Goal: Task Accomplishment & Management: Manage account settings

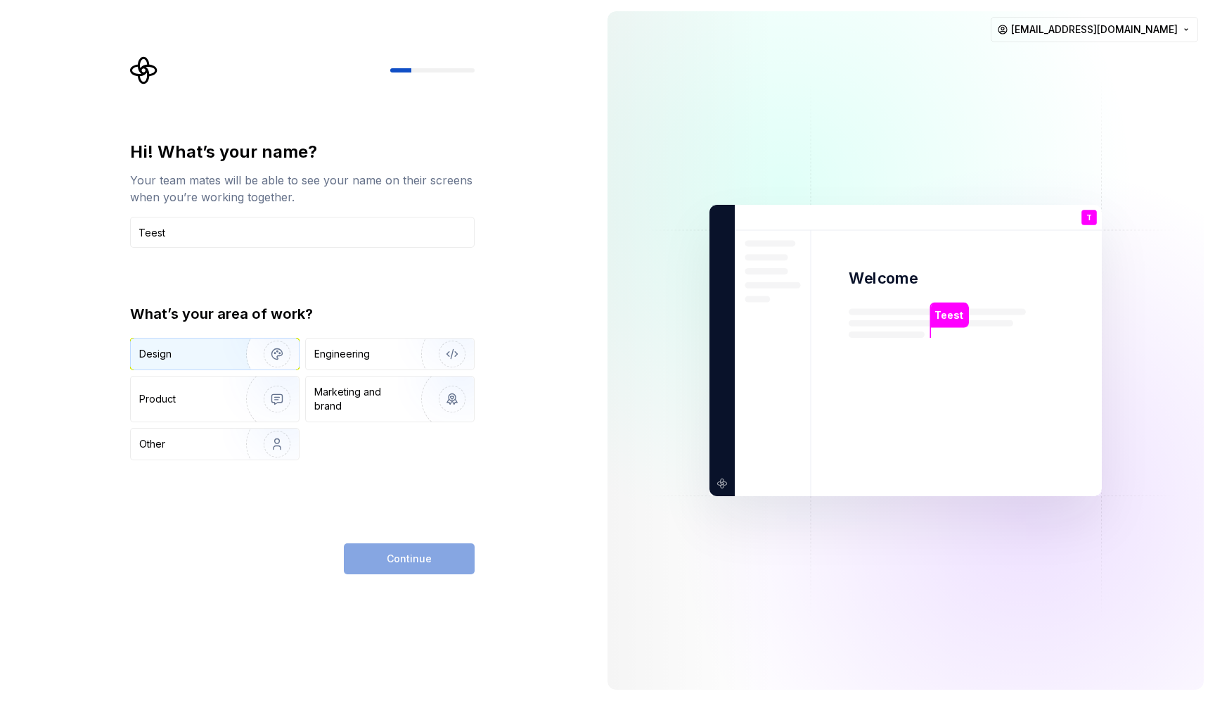
type input "Teest"
click at [232, 351] on img "button" at bounding box center [268, 354] width 90 height 94
click at [400, 554] on span "Continue" at bounding box center [409, 558] width 45 height 14
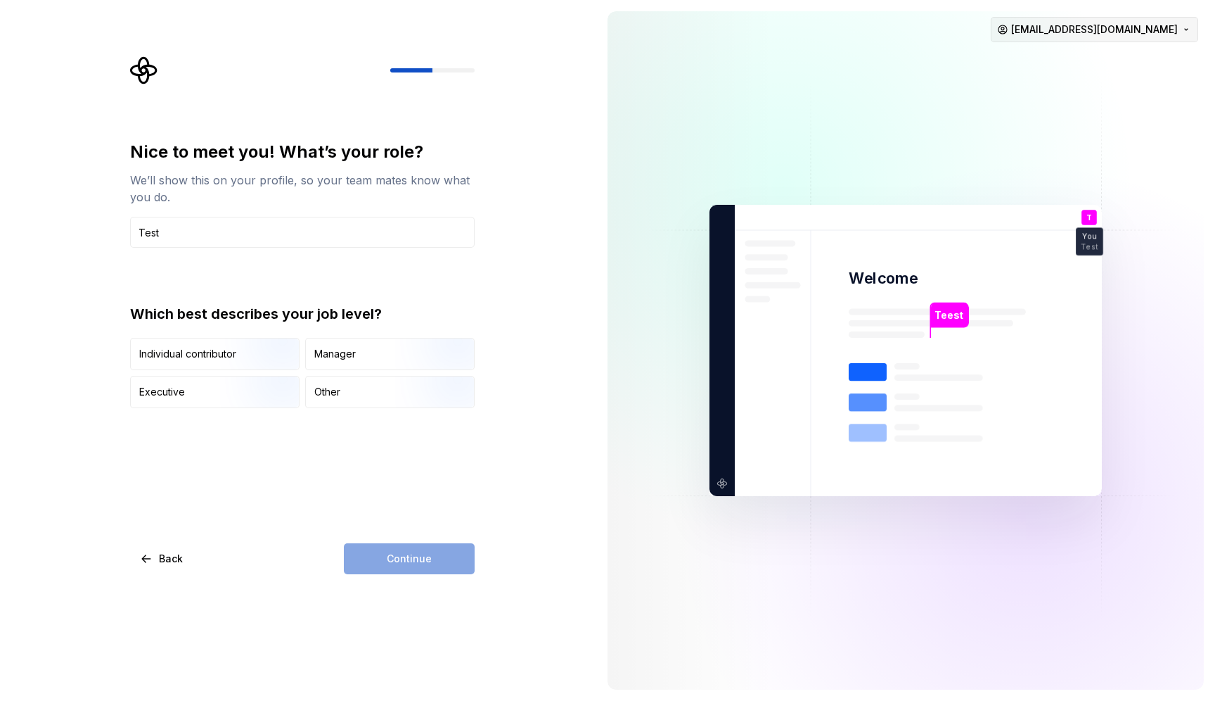
type input "Test"
click at [1161, 29] on html "Nice to meet you! What’s your role? We’ll show this on your profile, so your te…" at bounding box center [607, 350] width 1215 height 701
click at [1158, 28] on html "Nice to meet you! What’s your role? We’ll show this on your profile, so your te…" at bounding box center [607, 350] width 1215 height 701
click at [346, 350] on div "Manager" at bounding box center [334, 354] width 41 height 14
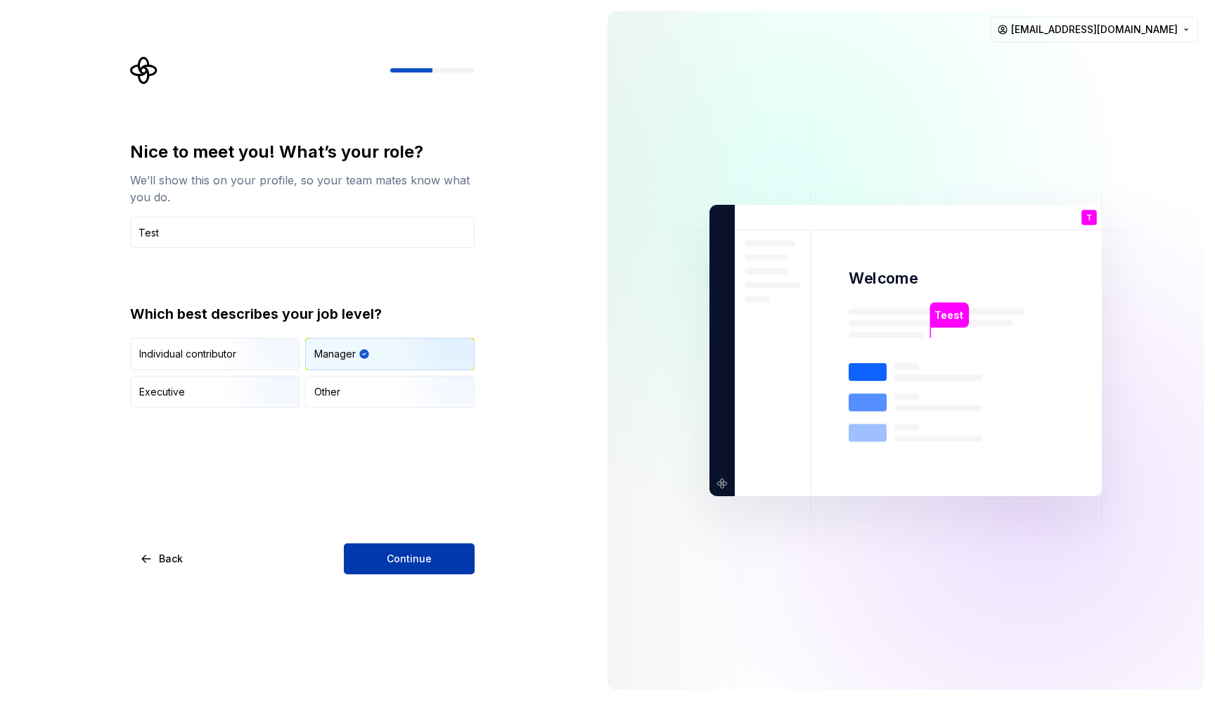
click at [390, 551] on span "Continue" at bounding box center [409, 558] width 45 height 14
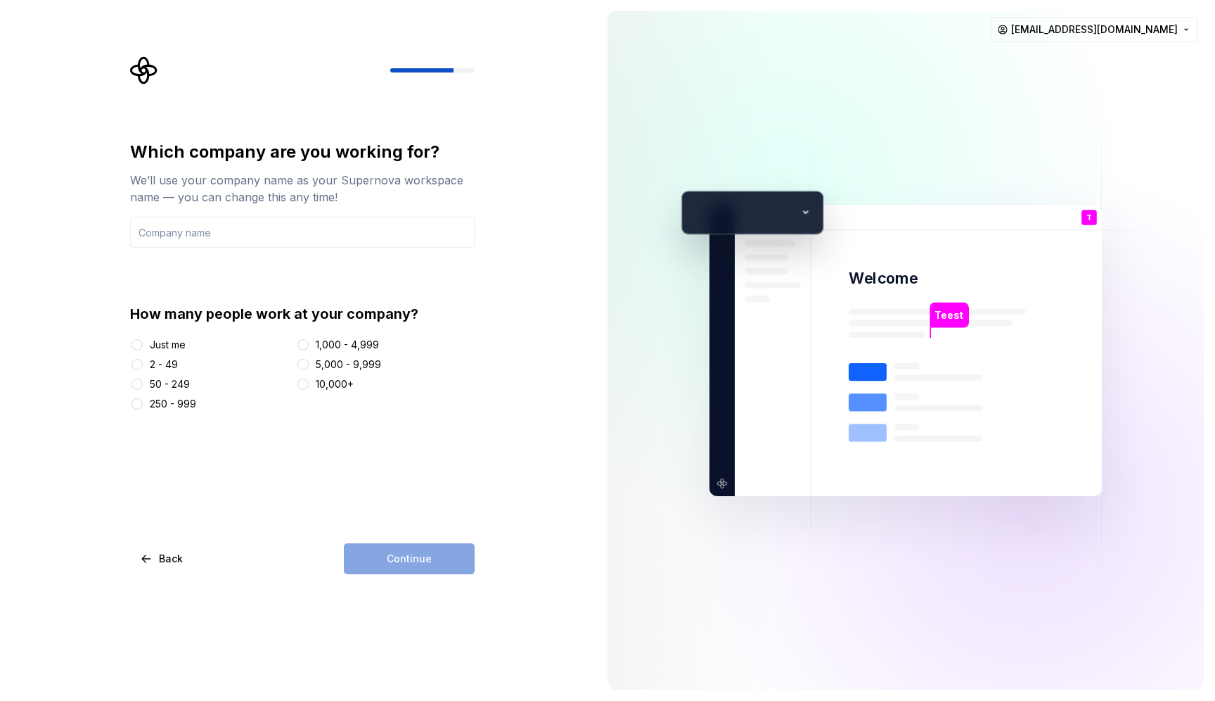
click at [344, 331] on div "How many people work at your company? Just me 2 - 49 50 - 249 250 - 999 1,000 -…" at bounding box center [302, 357] width 345 height 107
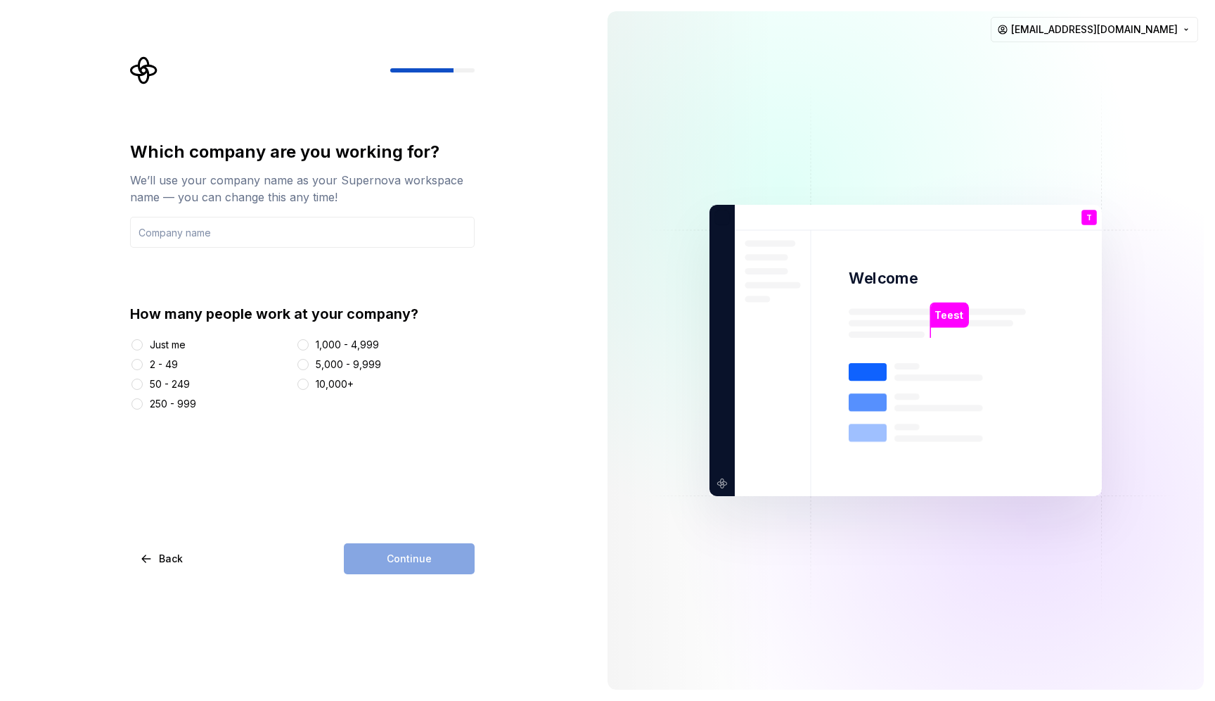
click at [344, 340] on div "1,000 - 4,999" at bounding box center [347, 345] width 63 height 14
click at [309, 340] on button "1,000 - 4,999" at bounding box center [303, 344] width 11 height 11
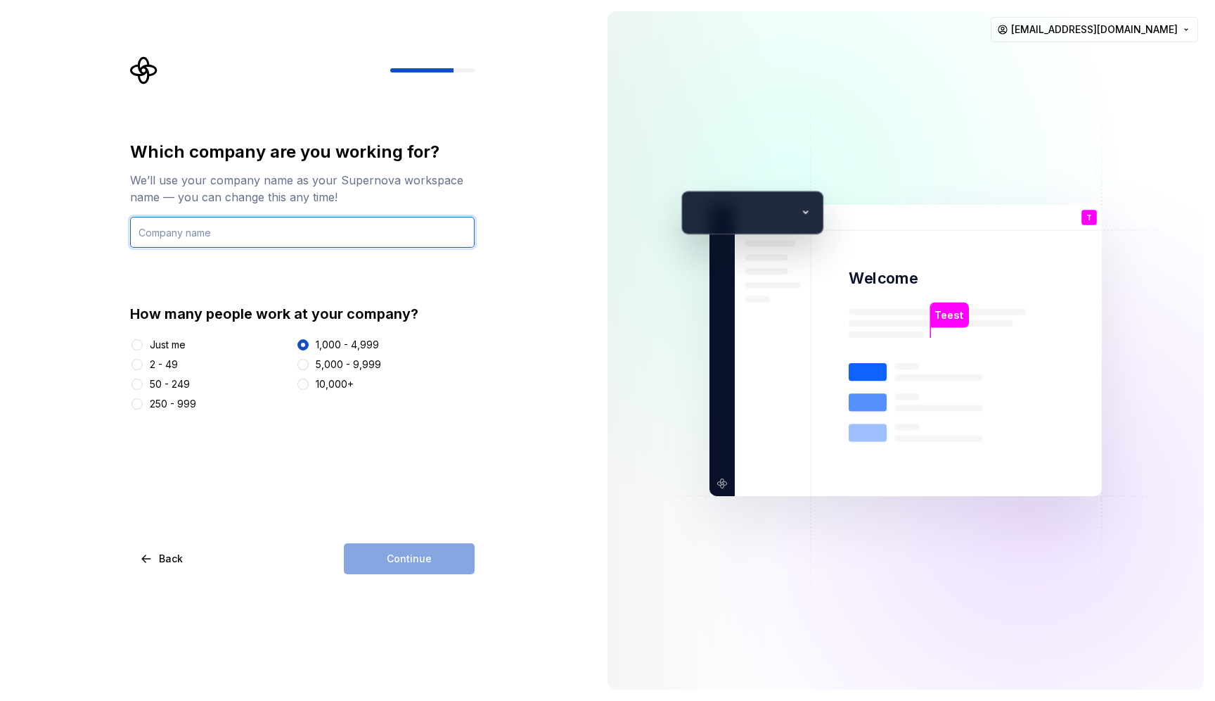
click at [340, 222] on input "text" at bounding box center [302, 232] width 345 height 31
type input "Test"
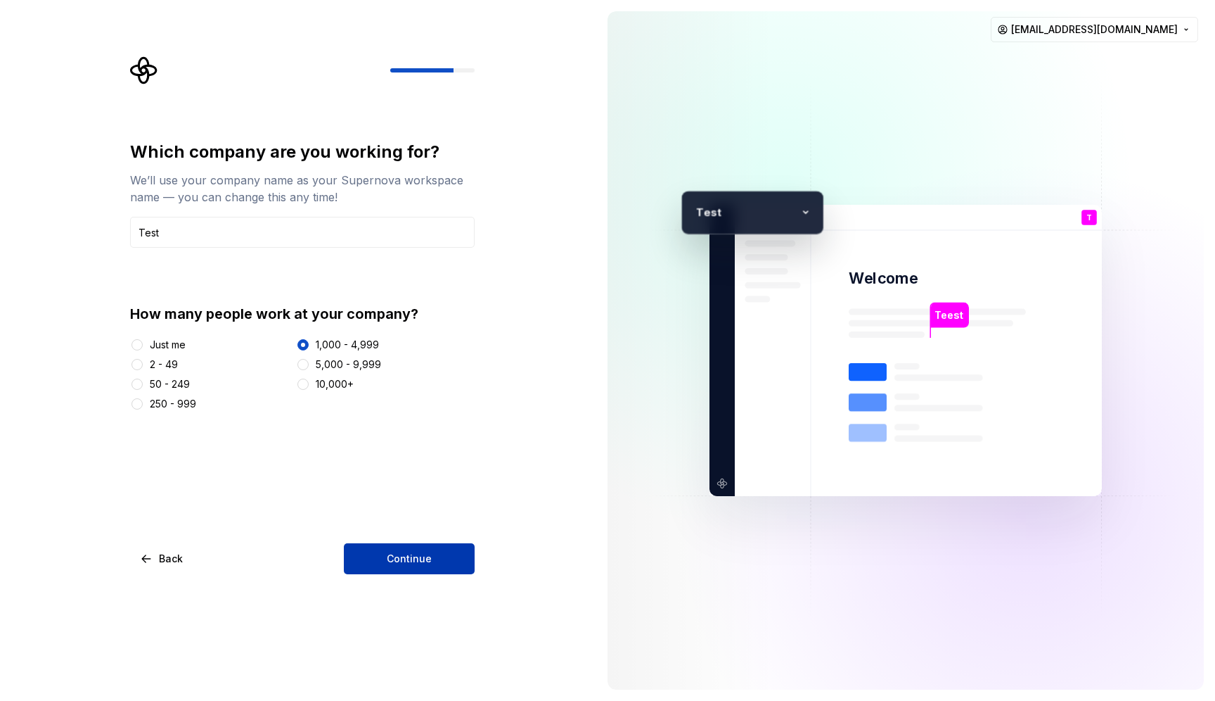
click at [402, 547] on button "Continue" at bounding box center [409, 558] width 131 height 31
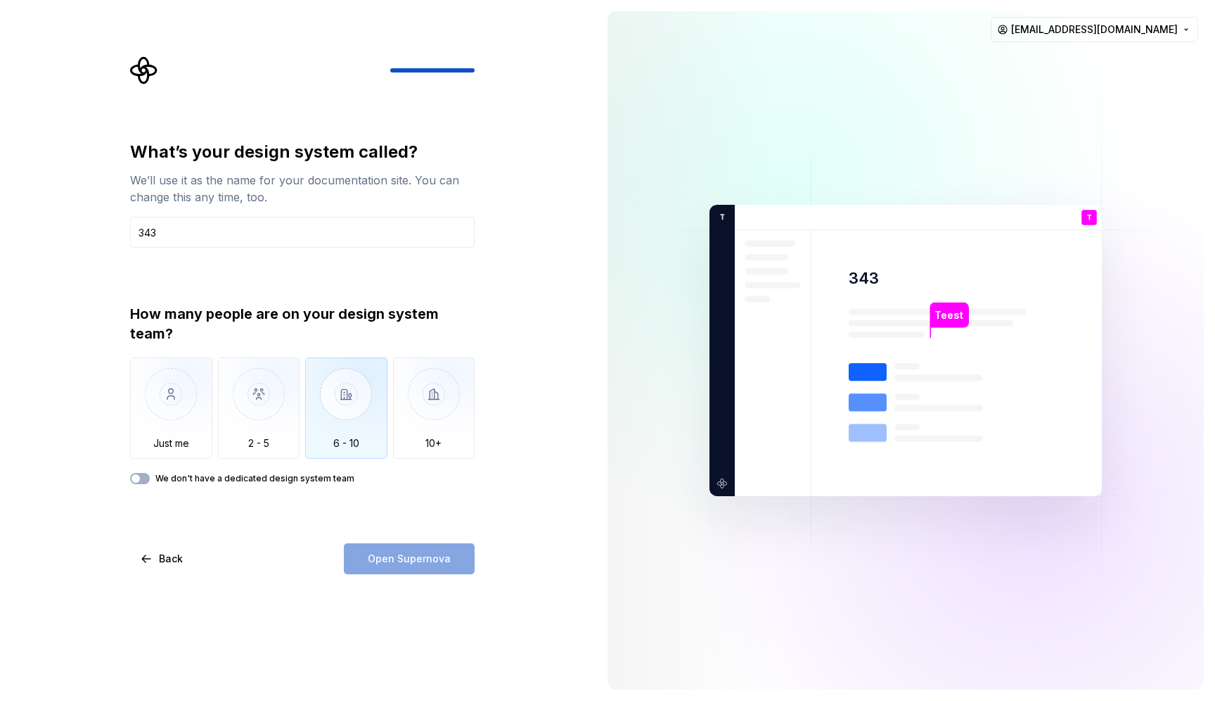
type input "343"
drag, startPoint x: 352, startPoint y: 419, endPoint x: 361, endPoint y: 430, distance: 14.1
click at [352, 418] on img "button" at bounding box center [346, 404] width 82 height 94
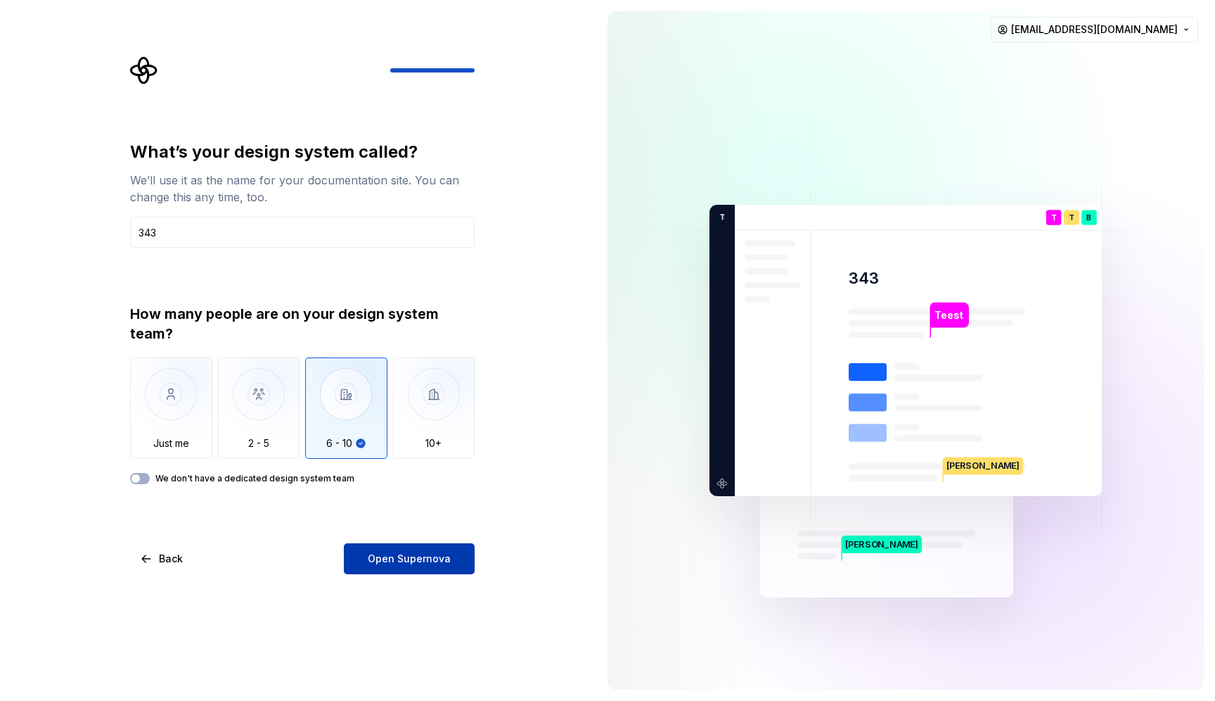
click at [421, 557] on span "Open Supernova" at bounding box center [409, 558] width 83 height 14
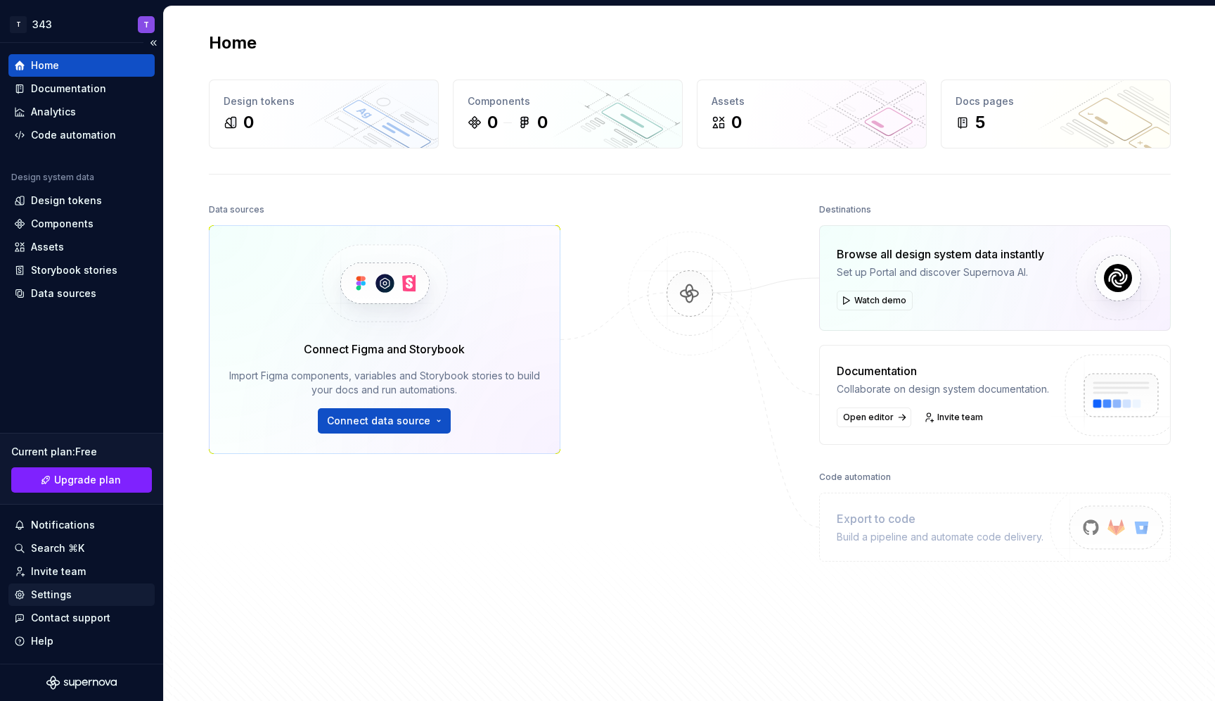
click at [84, 585] on div "Settings" at bounding box center [81, 594] width 146 height 23
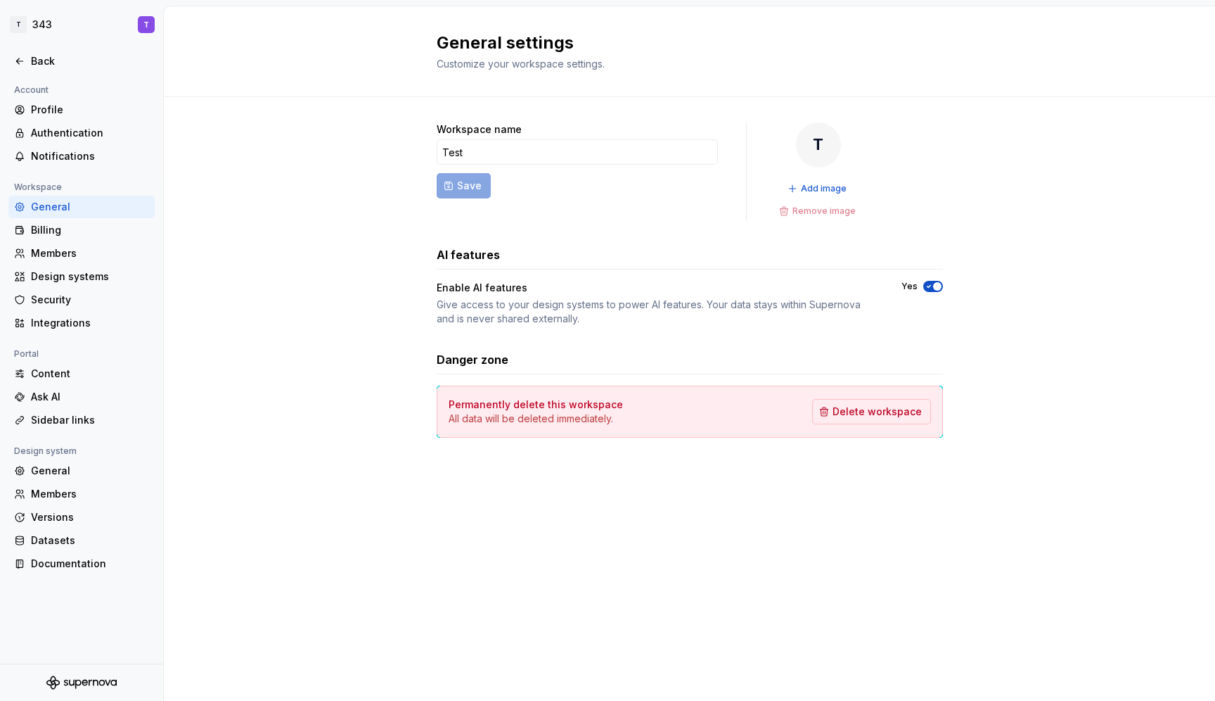
click at [871, 424] on div "Permanently delete this workspace All data will be deleted immediately. Delete …" at bounding box center [690, 411] width 483 height 28
click at [867, 412] on span "Delete workspace" at bounding box center [877, 411] width 89 height 14
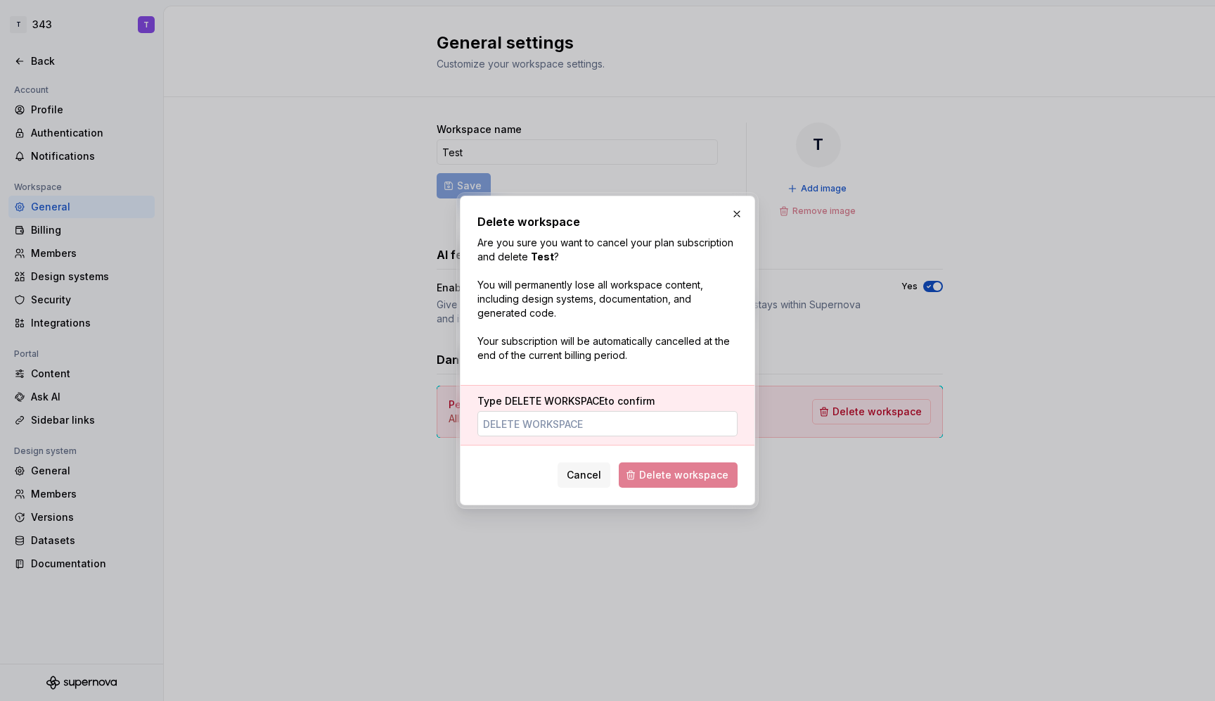
type input "delete workspace"
click at [697, 478] on span "Delete workspace" at bounding box center [683, 475] width 89 height 14
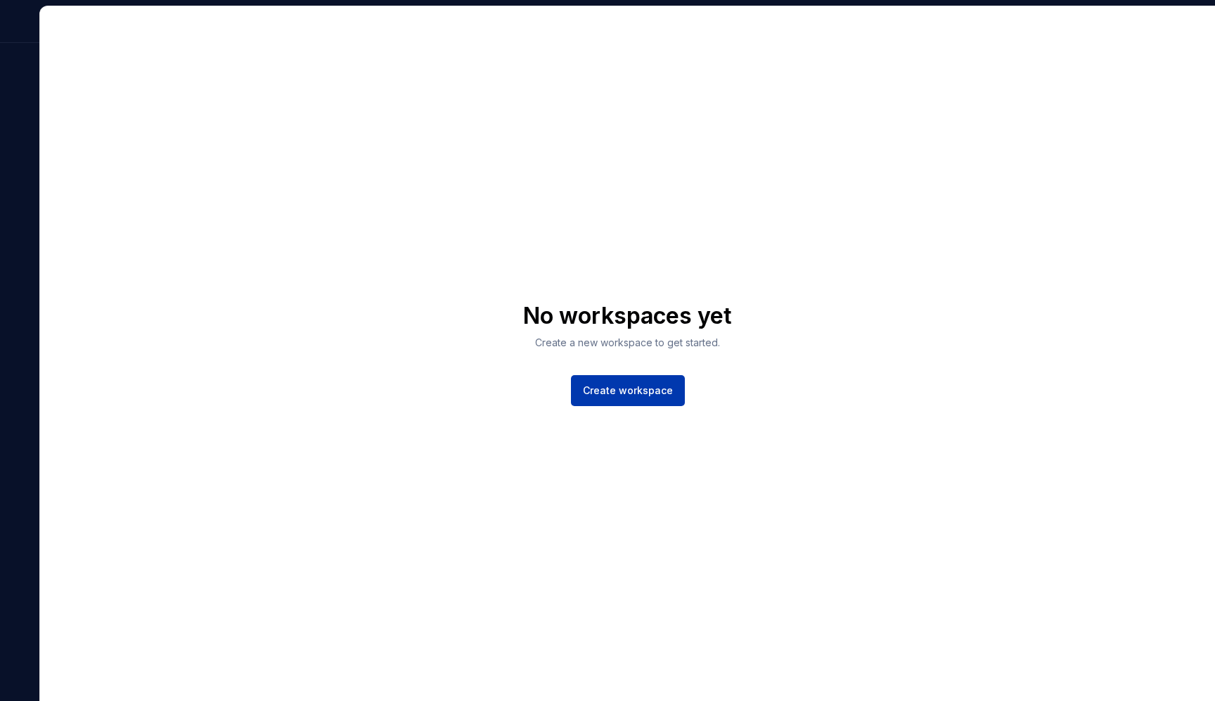
click at [617, 392] on span "Create workspace" at bounding box center [628, 390] width 90 height 14
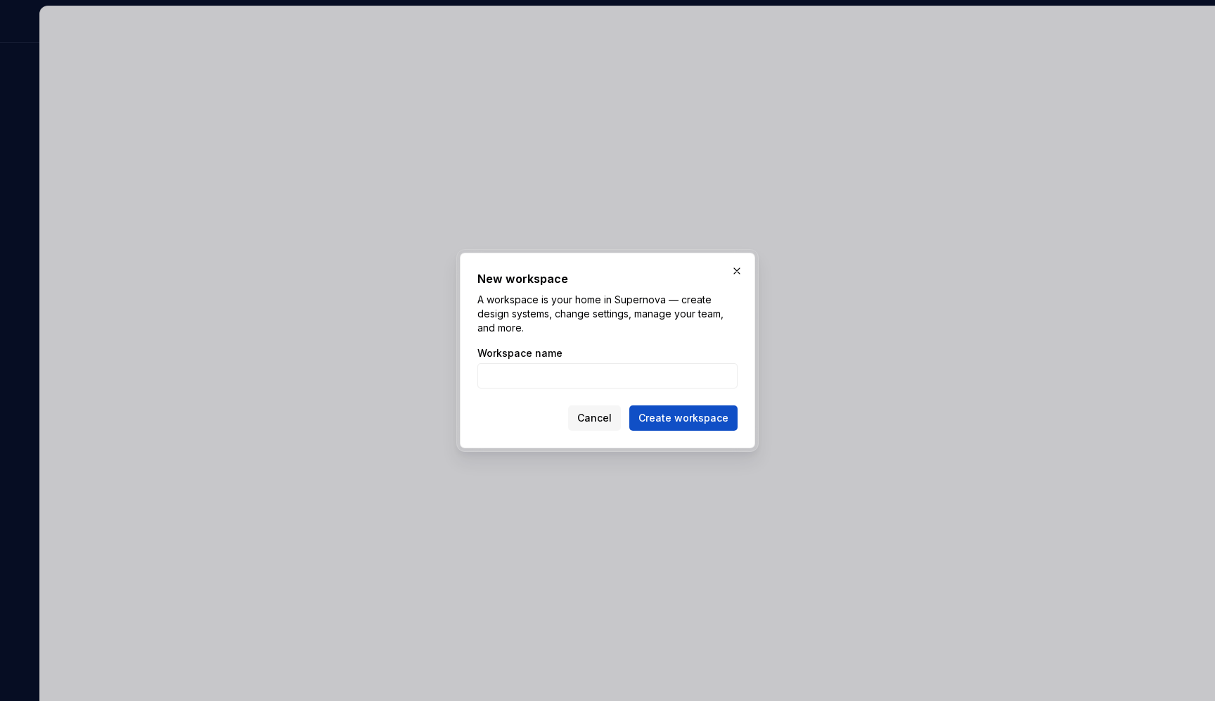
click at [592, 362] on div "Workspace name" at bounding box center [608, 367] width 260 height 42
